Goal: Task Accomplishment & Management: Manage account settings

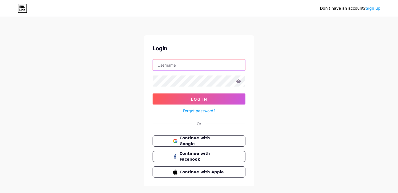
click at [203, 67] on input "text" at bounding box center [199, 64] width 92 height 11
type input "[EMAIL_ADDRESS][DOMAIN_NAME]"
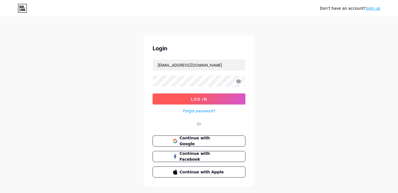
click at [201, 98] on span "Log In" at bounding box center [199, 99] width 16 height 5
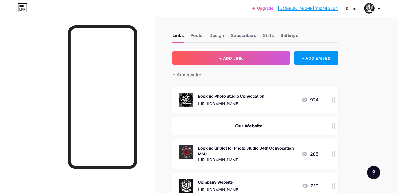
click at [305, 154] on icon at bounding box center [305, 154] width 6 height 4
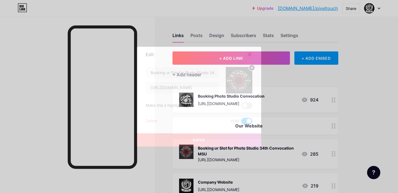
click at [248, 54] on icon at bounding box center [249, 54] width 4 height 4
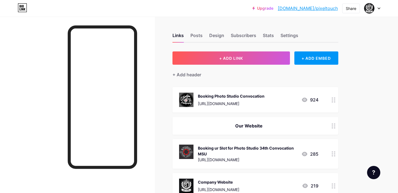
click at [317, 8] on link "[DOMAIN_NAME]/pixeltouch" at bounding box center [308, 8] width 60 height 7
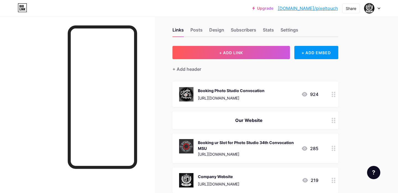
scroll to position [5, 0]
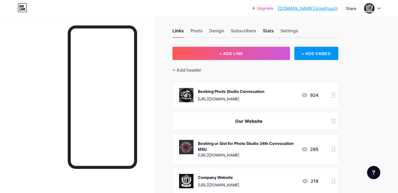
click at [271, 30] on div "Stats" at bounding box center [268, 32] width 11 height 10
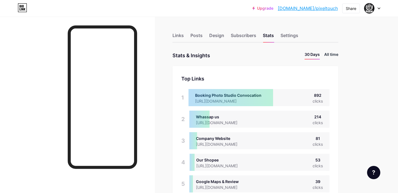
click at [332, 55] on li "All time" at bounding box center [331, 55] width 14 height 8
click at [315, 55] on li "30 Days" at bounding box center [312, 55] width 15 height 8
